Goal: Communication & Community: Participate in discussion

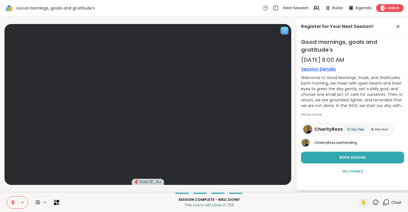
click at [272, 53] on div at bounding box center [147, 104] width 287 height 161
click at [388, 9] on span "Leave" at bounding box center [393, 8] width 12 height 6
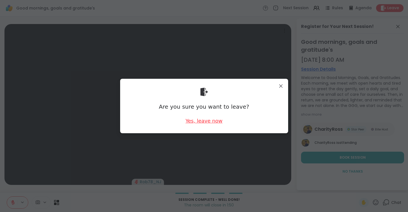
click at [206, 119] on div "Yes, leave now" at bounding box center [203, 121] width 37 height 7
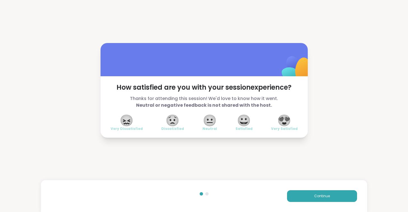
click at [284, 119] on span "😍" at bounding box center [284, 121] width 14 height 10
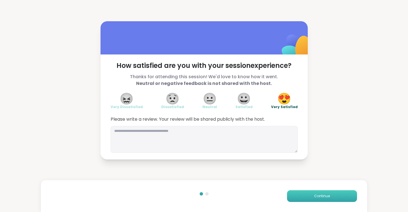
click at [307, 199] on button "Continue" at bounding box center [322, 197] width 70 height 12
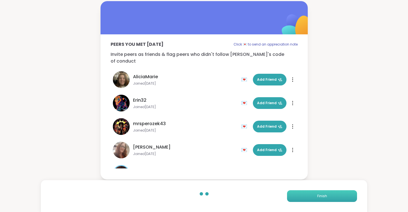
click at [307, 199] on button "Finish" at bounding box center [322, 197] width 70 height 12
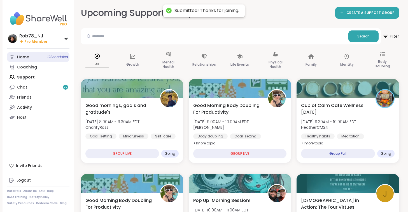
click at [27, 55] on div "Home 12 Scheduled" at bounding box center [23, 58] width 12 height 6
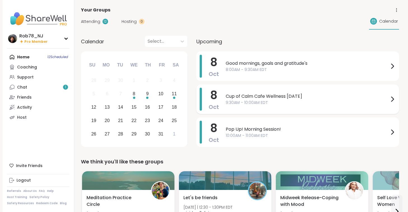
click at [271, 95] on span "Cup of Calm Cafe Wellness [DATE]" at bounding box center [307, 96] width 163 height 7
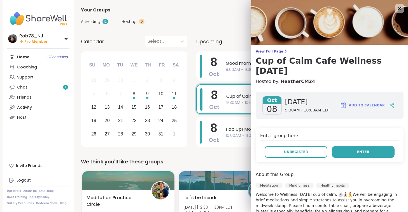
click at [356, 155] on button "Enter" at bounding box center [363, 152] width 63 height 12
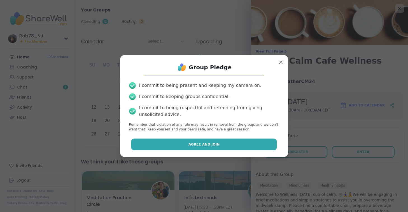
click at [215, 146] on span "Agree and Join" at bounding box center [203, 144] width 31 height 5
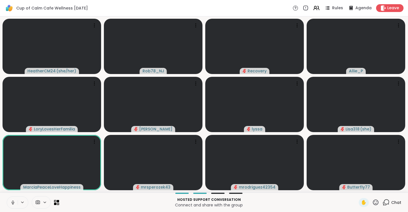
click at [10, 204] on button at bounding box center [12, 203] width 11 height 12
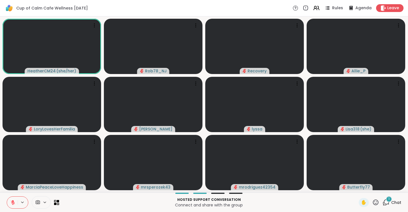
click at [37, 204] on icon at bounding box center [38, 203] width 4 height 4
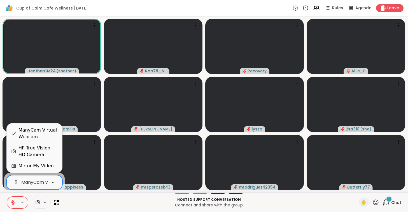
click at [46, 184] on div "ManyCam Virtual Webcam" at bounding box center [51, 182] width 60 height 7
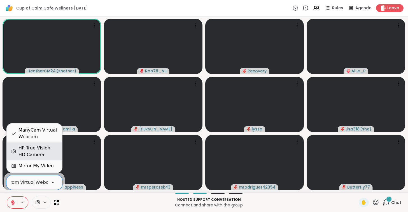
click at [42, 147] on div "HP True Vision HD Camera" at bounding box center [37, 151] width 39 height 13
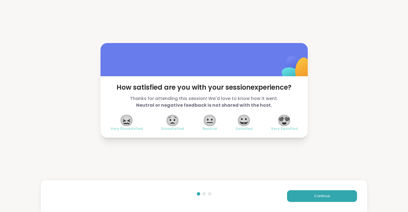
click at [283, 123] on span "😍" at bounding box center [284, 121] width 14 height 10
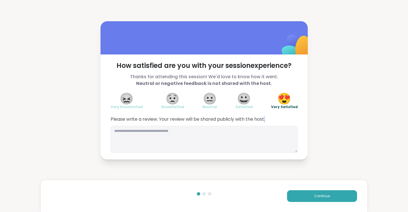
click at [283, 123] on div "Please write a review. Your review will be shared publicly with the host." at bounding box center [204, 134] width 187 height 37
click at [324, 197] on span "Continue" at bounding box center [322, 196] width 16 height 5
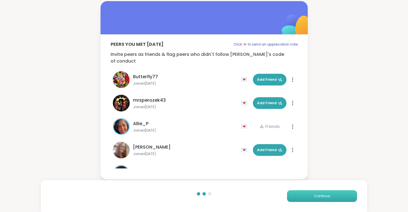
click at [324, 197] on span "Continue" at bounding box center [322, 196] width 16 height 5
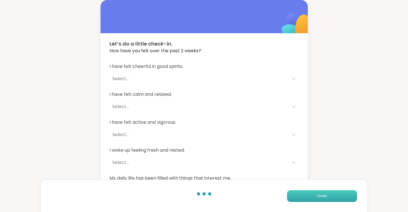
click at [324, 197] on span "Finish" at bounding box center [322, 196] width 10 height 5
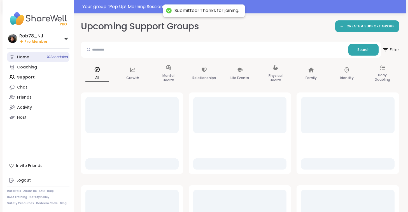
click at [33, 55] on link "Home 10 Scheduled" at bounding box center [38, 57] width 62 height 10
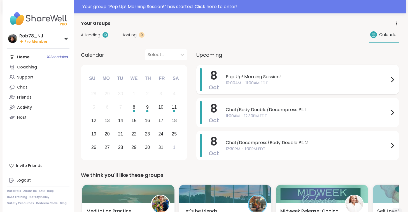
click at [237, 81] on span "10:00AM - 11:00AM EDT" at bounding box center [307, 83] width 163 height 6
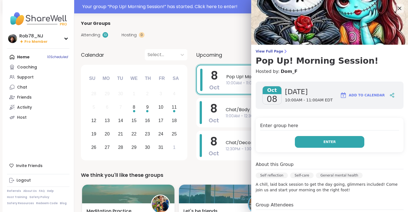
click at [324, 143] on button "Enter" at bounding box center [329, 142] width 69 height 12
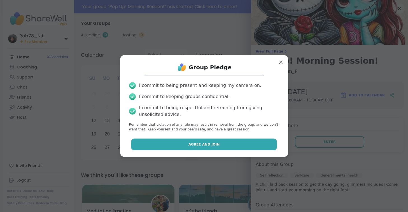
click at [255, 145] on button "Agree and Join" at bounding box center [204, 145] width 146 height 12
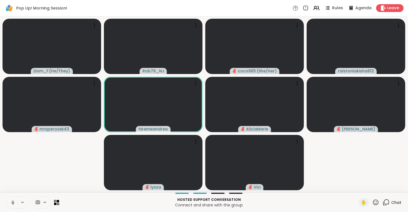
click at [16, 204] on button at bounding box center [12, 203] width 11 height 12
click at [39, 202] on icon at bounding box center [38, 203] width 4 height 4
click at [39, 183] on div "ManyCam Virtual Webcam" at bounding box center [51, 182] width 60 height 7
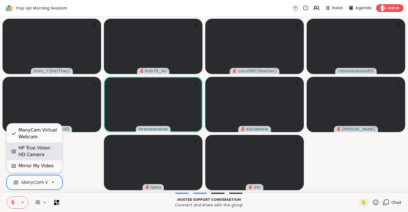
click at [37, 152] on div "HP True Vision HD Camera" at bounding box center [37, 151] width 39 height 13
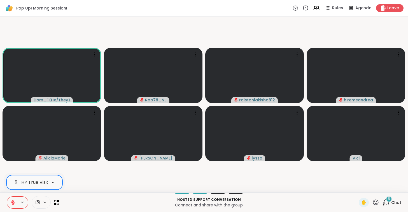
click at [12, 198] on button at bounding box center [12, 203] width 11 height 12
click at [12, 200] on button at bounding box center [12, 203] width 11 height 12
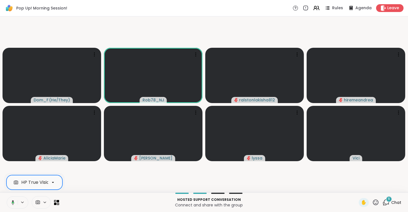
click at [16, 204] on button at bounding box center [11, 203] width 11 height 12
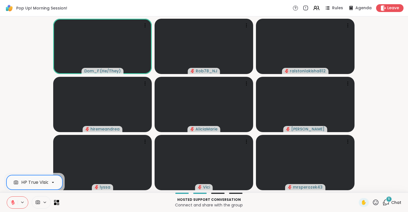
click at [11, 202] on icon at bounding box center [12, 202] width 5 height 5
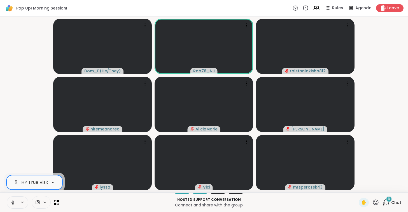
click at [11, 201] on icon at bounding box center [12, 202] width 5 height 5
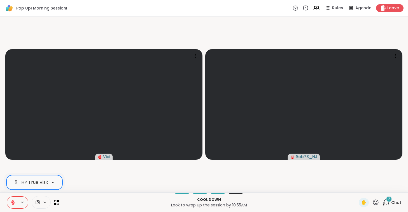
click at [13, 202] on icon at bounding box center [13, 201] width 2 height 2
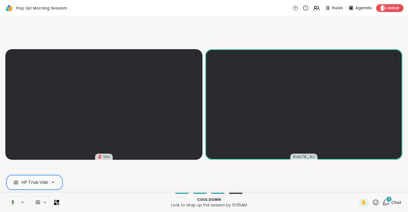
click at [13, 202] on icon at bounding box center [12, 202] width 3 height 5
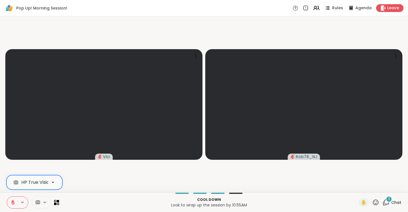
click at [13, 202] on icon at bounding box center [13, 201] width 2 height 2
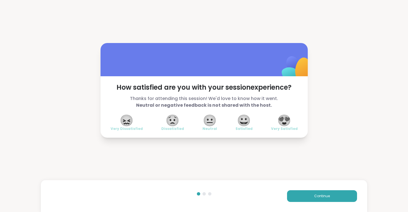
click at [287, 116] on span "😍" at bounding box center [284, 121] width 14 height 10
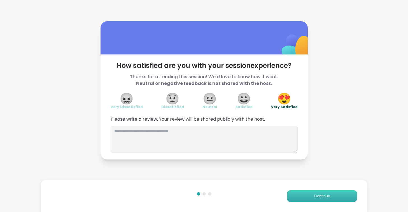
click at [322, 198] on span "Continue" at bounding box center [322, 196] width 16 height 5
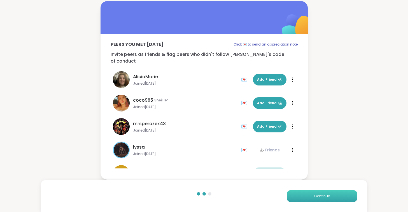
click at [321, 198] on span "Continue" at bounding box center [322, 196] width 16 height 5
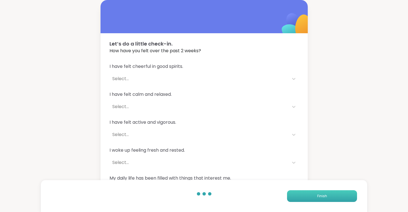
click at [321, 198] on span "Finish" at bounding box center [322, 196] width 10 height 5
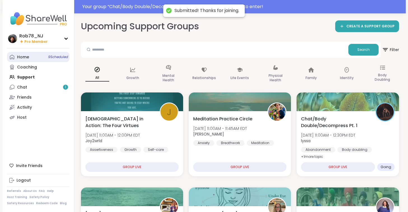
click at [46, 55] on link "Home 9 Scheduled" at bounding box center [38, 57] width 62 height 10
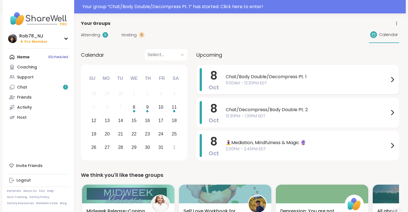
click at [246, 81] on span "11:00AM - 12:30PM EDT" at bounding box center [307, 83] width 163 height 6
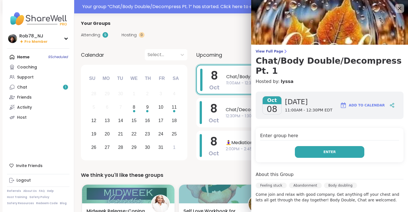
click at [324, 146] on button "Enter" at bounding box center [329, 152] width 69 height 12
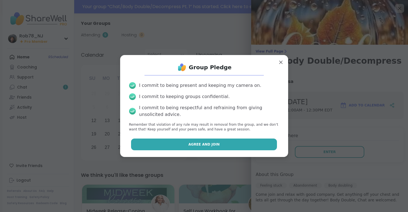
click at [203, 143] on span "Agree and Join" at bounding box center [203, 144] width 31 height 5
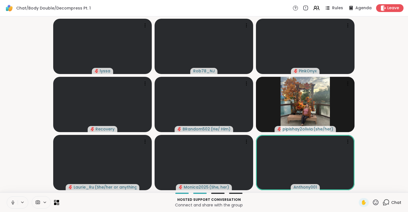
click at [14, 203] on icon at bounding box center [12, 203] width 3 height 2
click at [43, 203] on icon at bounding box center [45, 202] width 4 height 5
click at [41, 184] on div "ManyCam Virtual Webcam" at bounding box center [51, 182] width 60 height 7
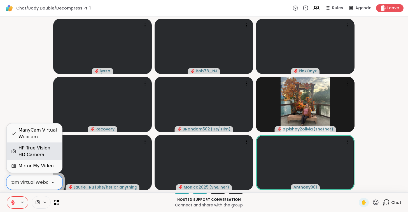
click at [41, 150] on div "HP True Vision HD Camera" at bounding box center [37, 151] width 39 height 13
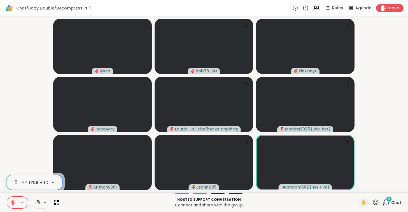
click at [13, 205] on icon at bounding box center [13, 203] width 4 height 4
click at [13, 205] on icon at bounding box center [12, 202] width 5 height 5
click at [13, 205] on icon at bounding box center [13, 203] width 4 height 4
click at [13, 205] on icon at bounding box center [12, 202] width 5 height 5
